Goal: Transaction & Acquisition: Purchase product/service

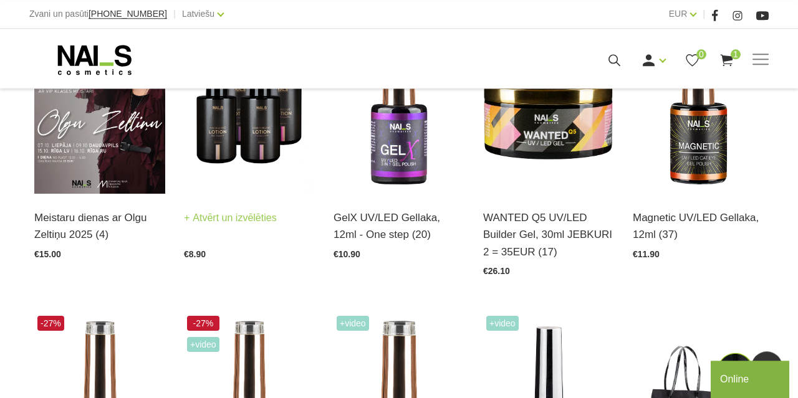
scroll to position [389, 0]
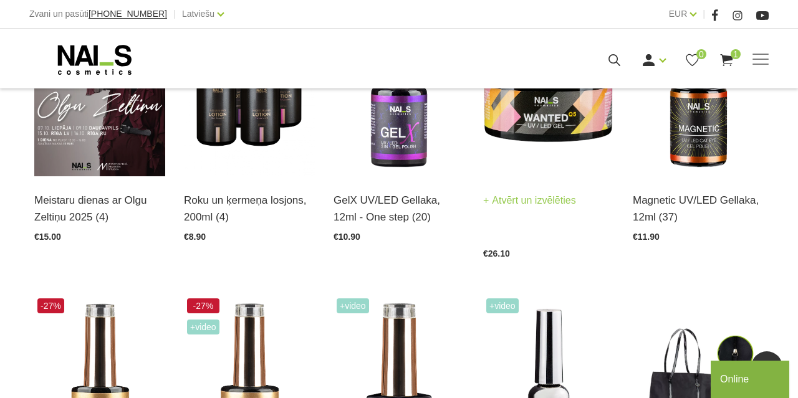
click at [520, 193] on link "Atvērt un izvēlēties" at bounding box center [529, 200] width 93 height 17
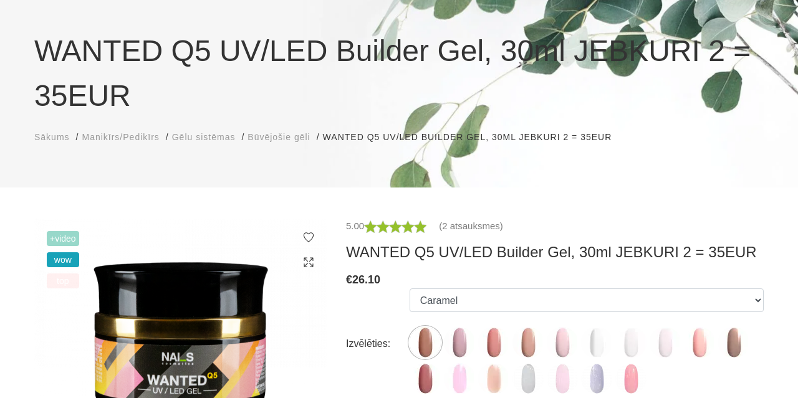
scroll to position [130, 0]
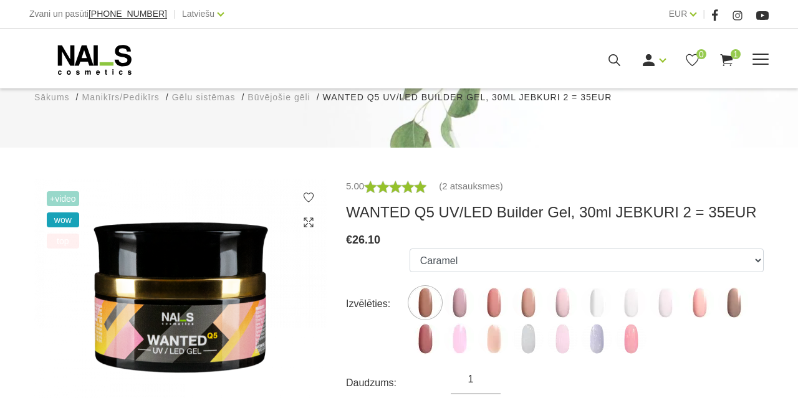
click at [727, 62] on use at bounding box center [726, 60] width 12 height 12
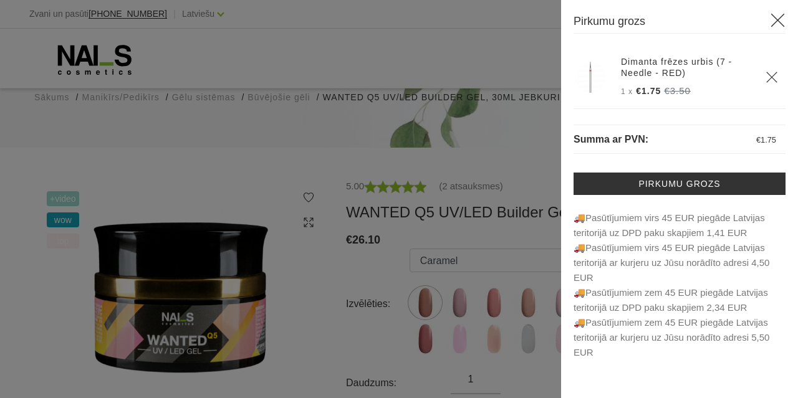
click at [781, 20] on icon at bounding box center [778, 20] width 16 height 16
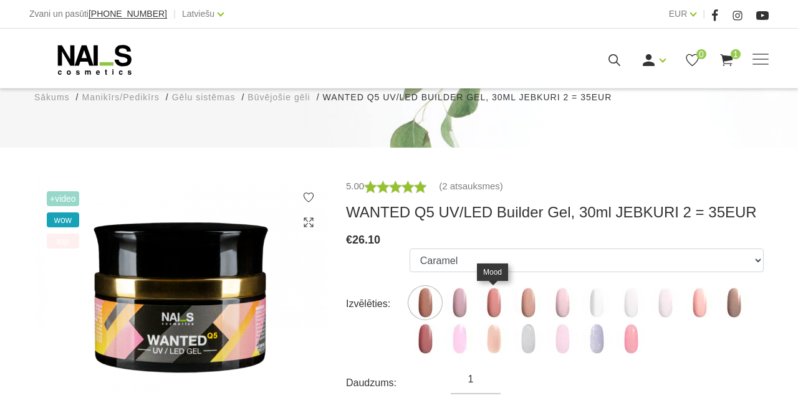
click at [498, 305] on img at bounding box center [493, 302] width 31 height 31
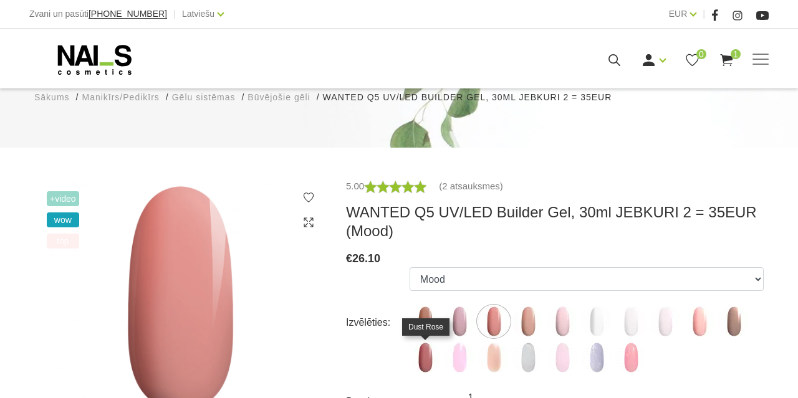
click at [426, 357] on img at bounding box center [424, 357] width 31 height 31
select select "6144"
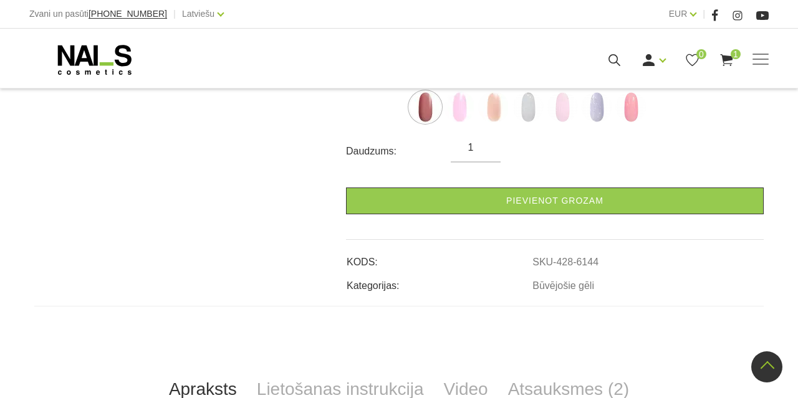
scroll to position [510, 0]
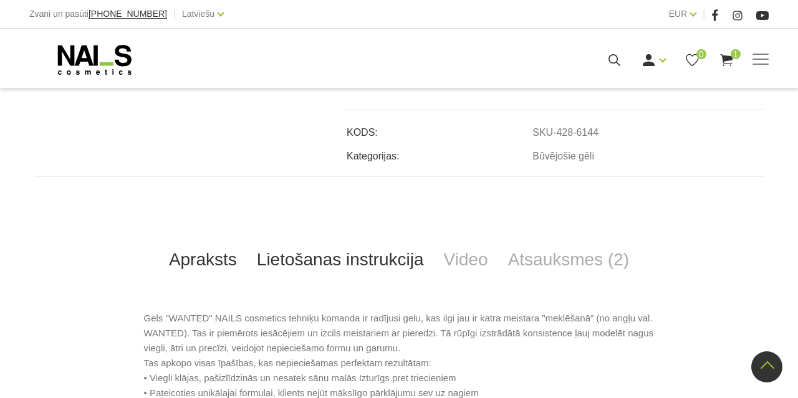
click at [343, 264] on link "Lietošanas instrukcija" at bounding box center [340, 259] width 187 height 41
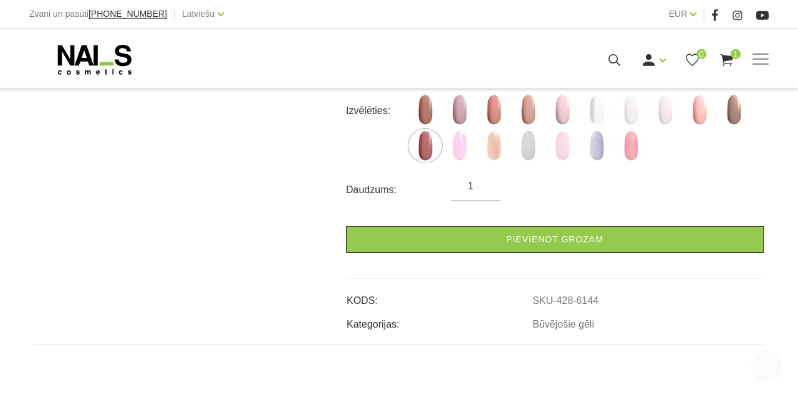
scroll to position [445, 0]
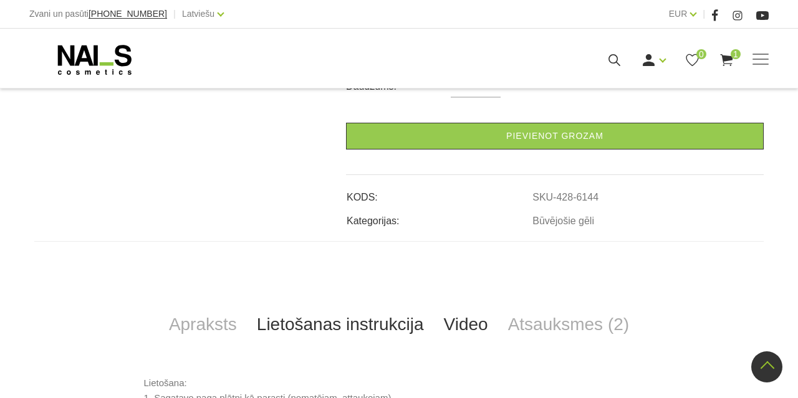
click at [456, 321] on link "Video" at bounding box center [466, 324] width 64 height 41
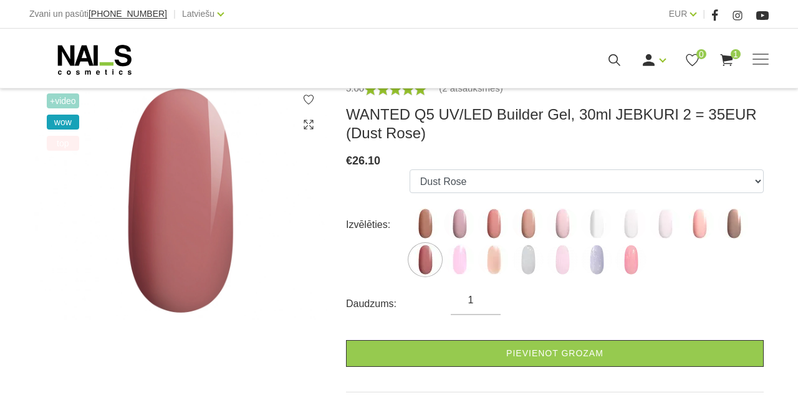
scroll to position [251, 0]
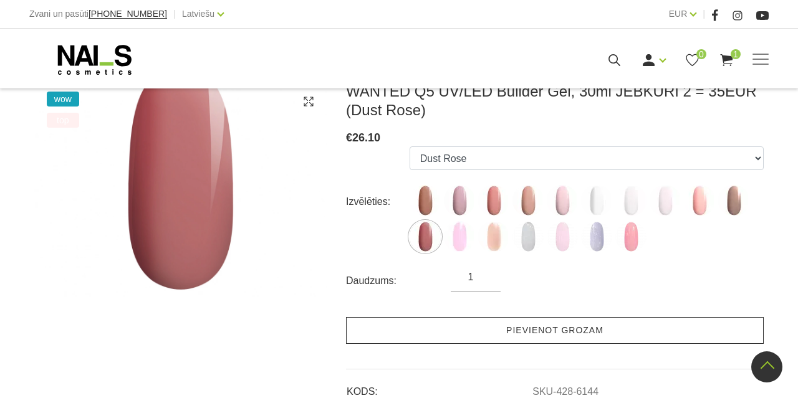
click at [532, 332] on link "Pievienot grozam" at bounding box center [555, 330] width 418 height 27
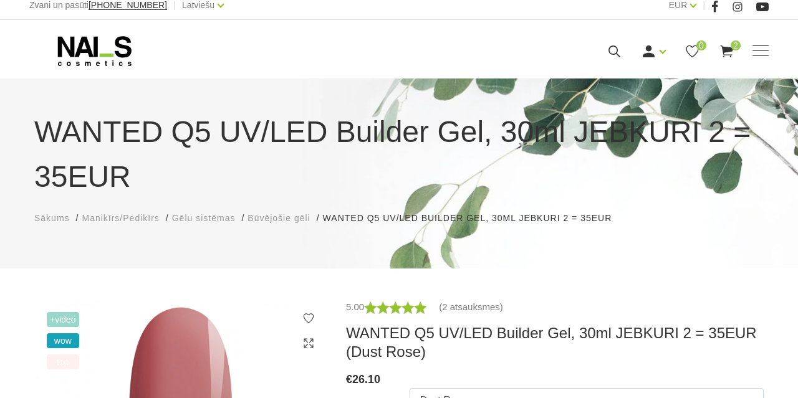
scroll to position [0, 0]
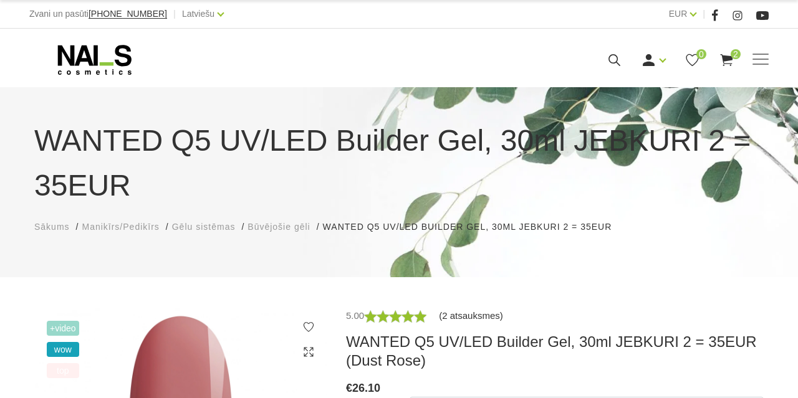
click at [476, 313] on link "(2 atsauksmes)" at bounding box center [471, 316] width 64 height 15
